Goal: Find specific page/section: Find specific page/section

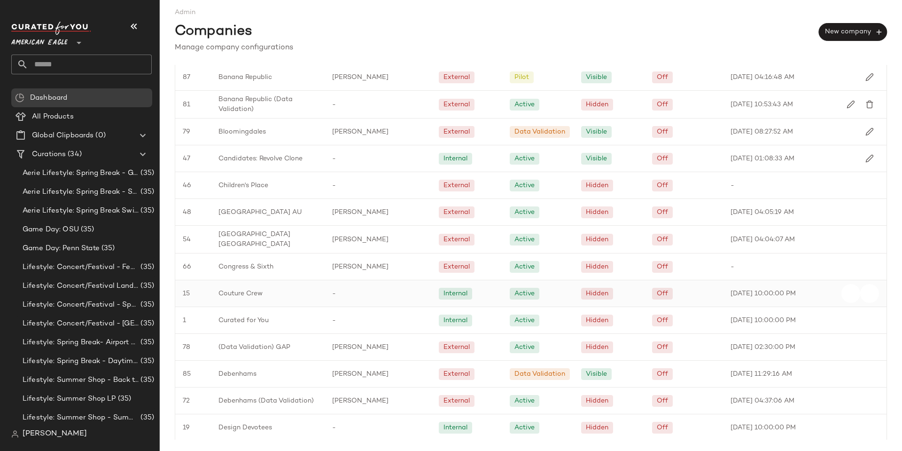
scroll to position [329, 0]
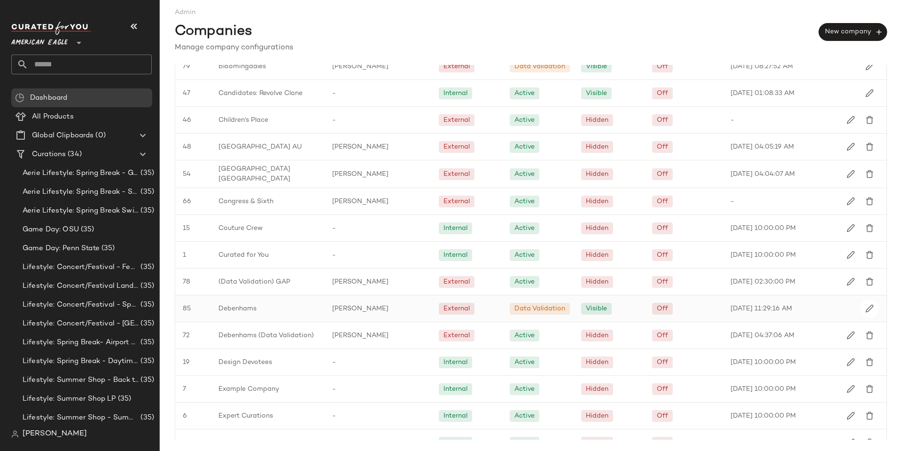
click at [245, 309] on span "Debenhams" at bounding box center [238, 309] width 38 height 10
